Goal: Task Accomplishment & Management: Complete application form

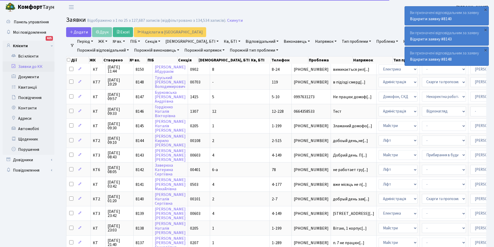
select select "25"
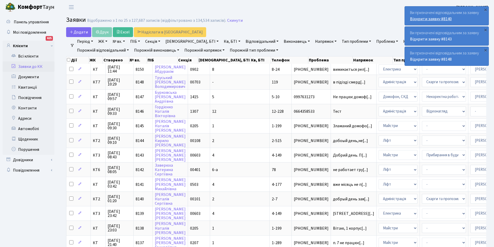
click at [442, 17] on link "Відкрити заявку #8140" at bounding box center [431, 19] width 42 height 6
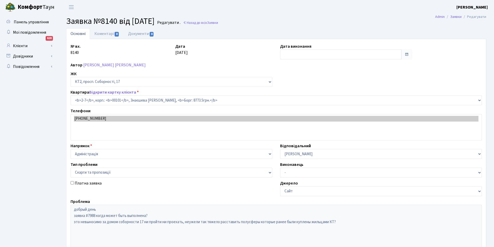
select select "15062"
select select "55"
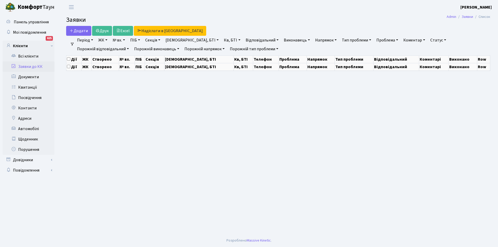
select select "25"
